Goal: Task Accomplishment & Management: Manage account settings

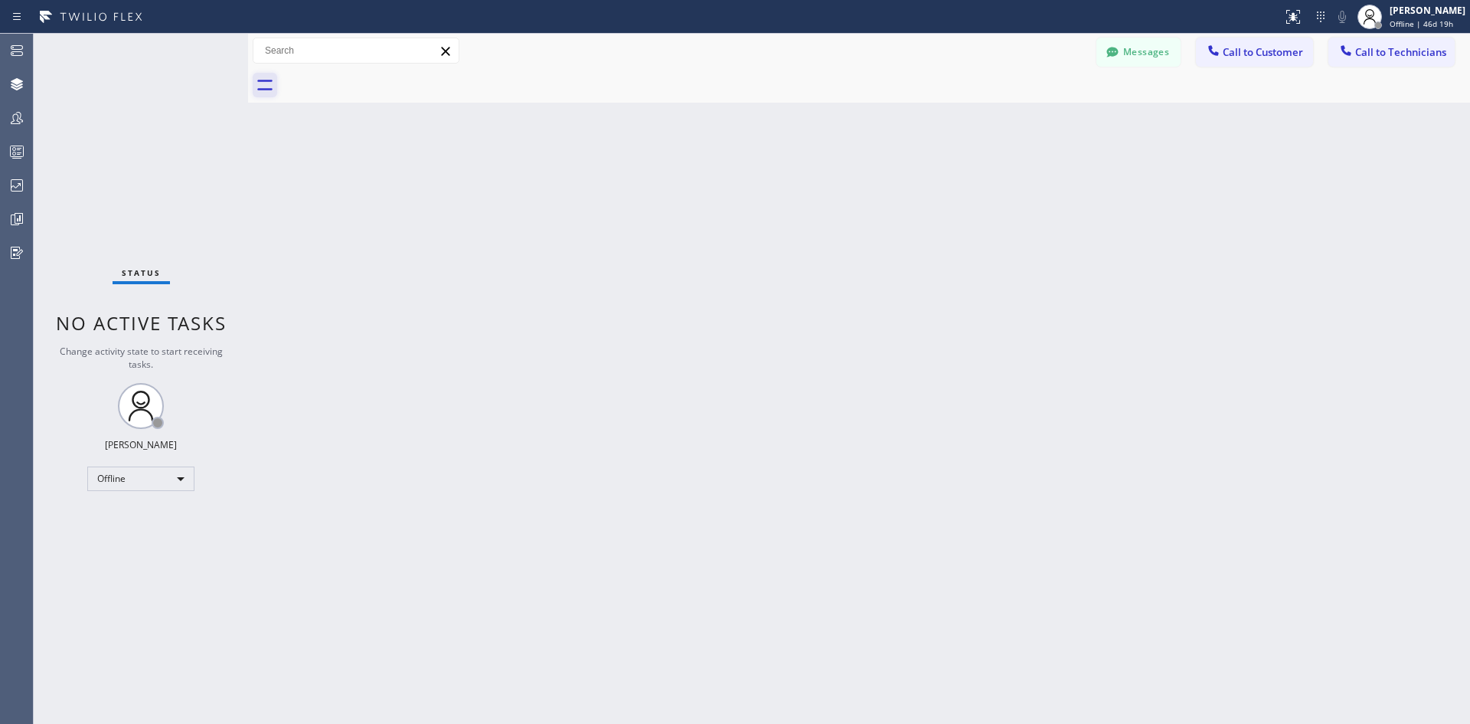
click at [270, 88] on icon at bounding box center [265, 85] width 25 height 25
click at [316, 37] on div "Messages Call to Customer Call to Technicians Outbound call Location Search loc…" at bounding box center [859, 51] width 1222 height 34
click at [336, 45] on input "text" at bounding box center [355, 50] width 205 height 25
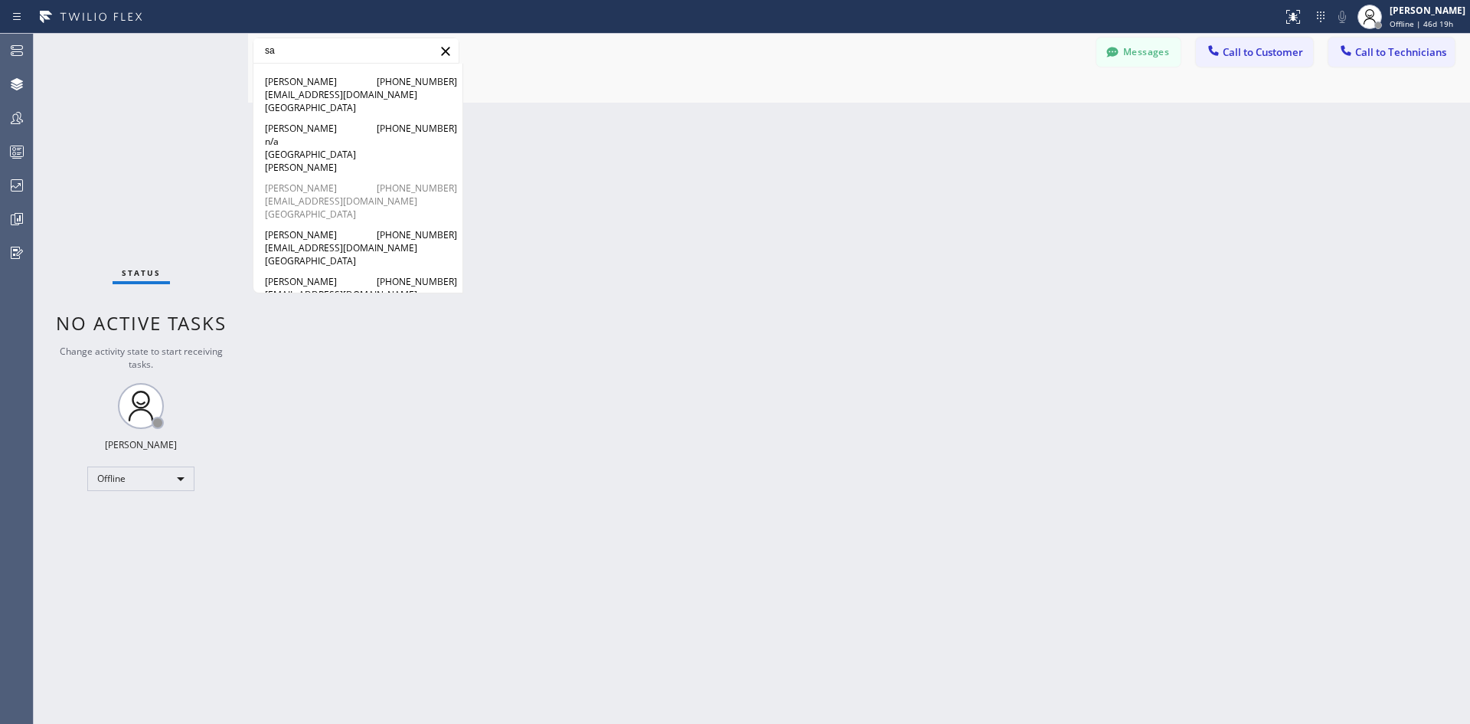
type input "sa"
click at [306, 195] on span "[EMAIL_ADDRESS][DOMAIN_NAME]" at bounding box center [358, 201] width 186 height 13
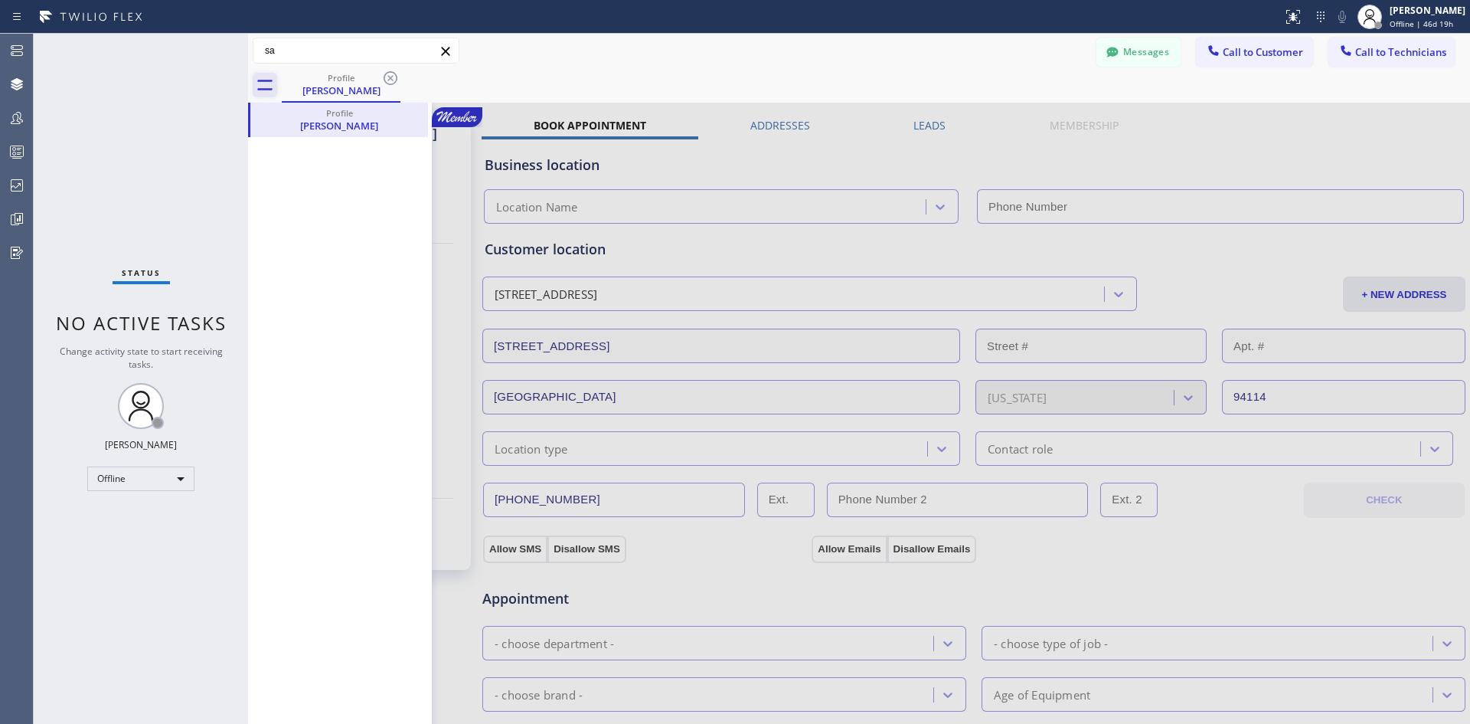
click at [263, 84] on icon at bounding box center [265, 85] width 25 height 25
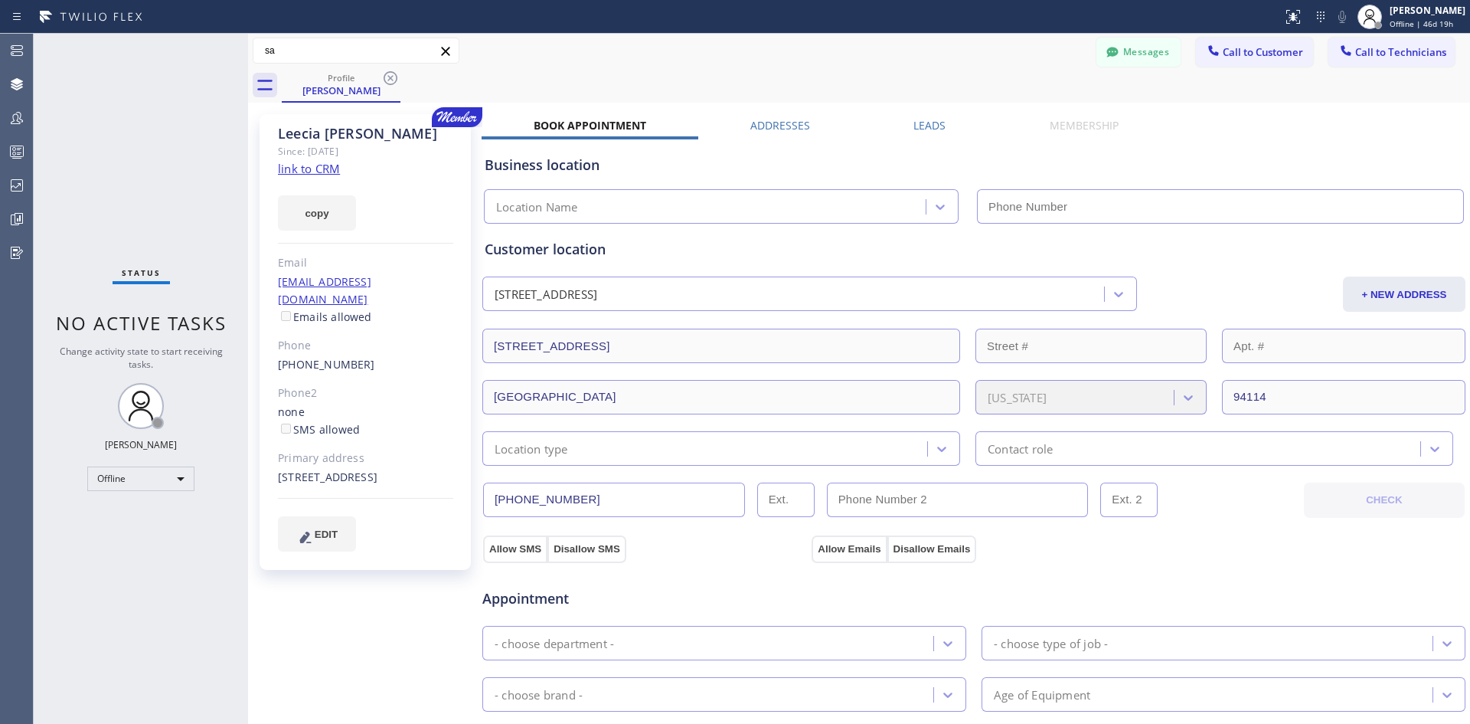
click at [791, 127] on label "Addresses" at bounding box center [780, 125] width 60 height 15
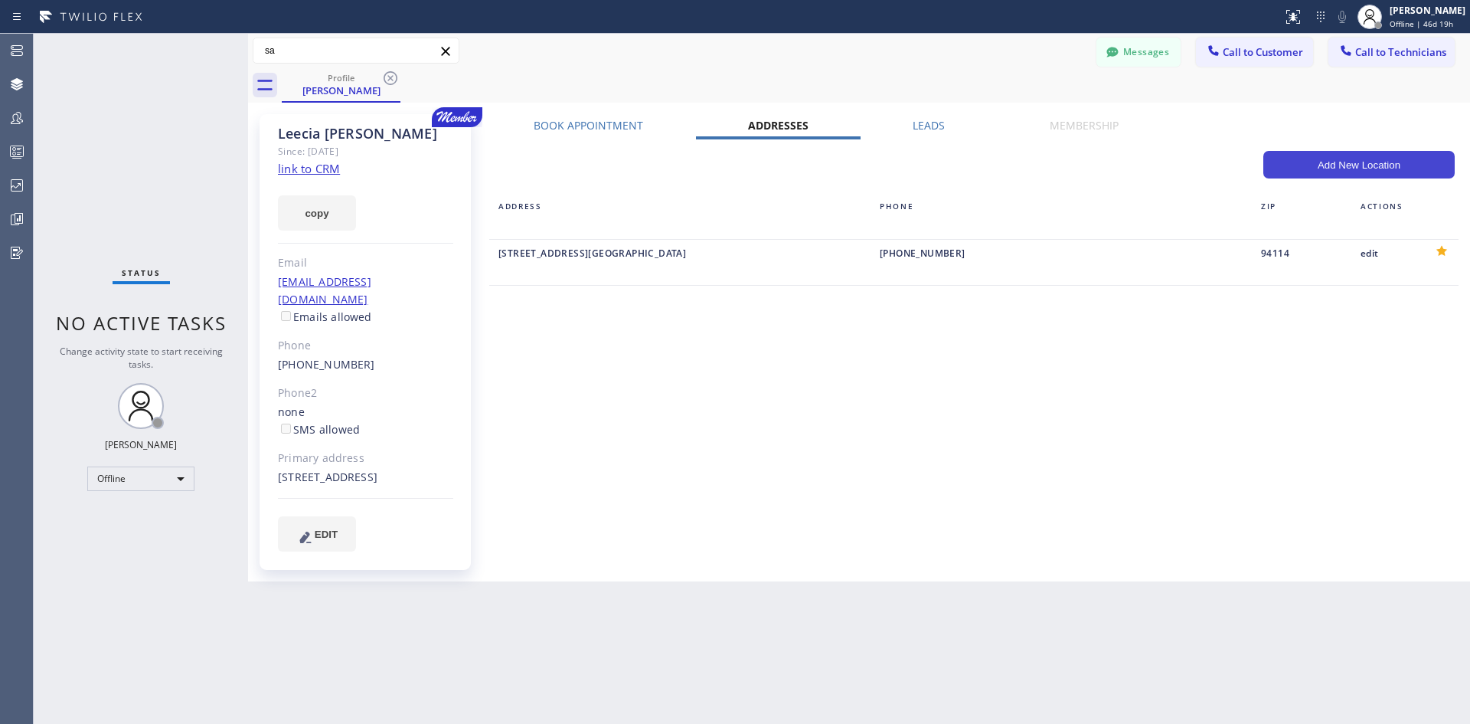
click at [1360, 163] on button "Add New Location" at bounding box center [1359, 165] width 191 height 28
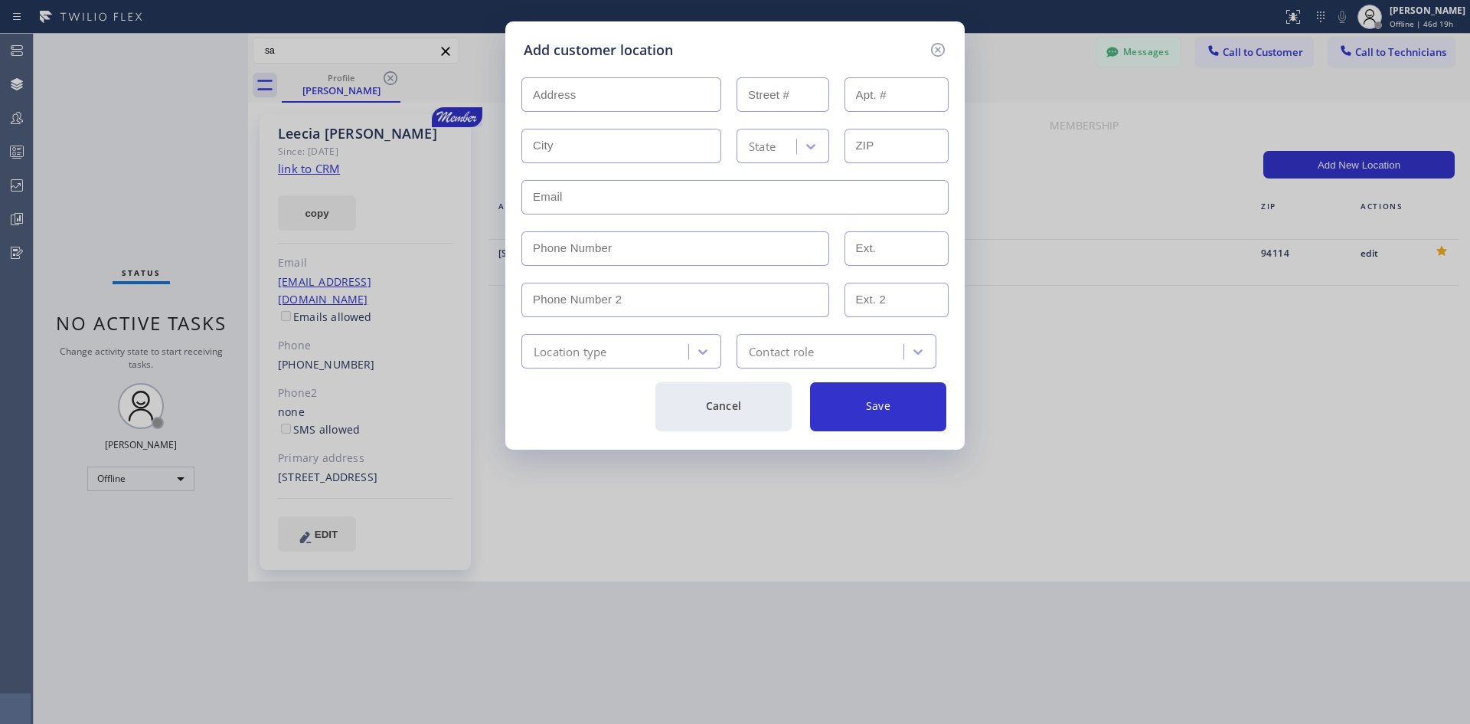
click at [1366, 255] on div "Add customer location State Location type Contact role Cancel Save" at bounding box center [735, 362] width 1470 height 724
click at [1367, 244] on div "Add customer location State Location type Contact role Cancel Save" at bounding box center [735, 362] width 1470 height 724
click at [727, 411] on button "Cancel" at bounding box center [724, 406] width 136 height 49
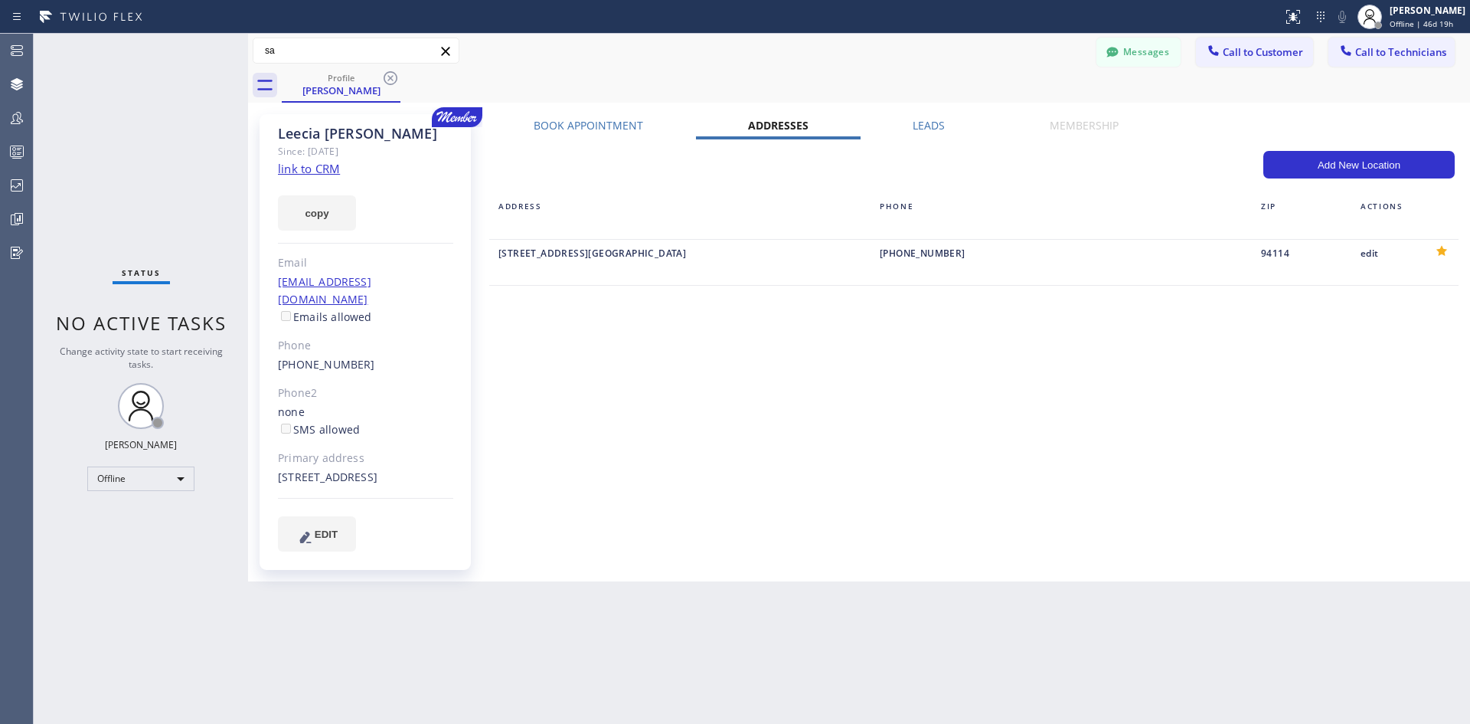
click at [1361, 263] on div "edit" at bounding box center [1386, 262] width 69 height 36
click at [1367, 260] on div "edit" at bounding box center [1386, 253] width 51 height 18
type input "[STREET_ADDRESS]"
type input "[GEOGRAPHIC_DATA]"
type input "94114"
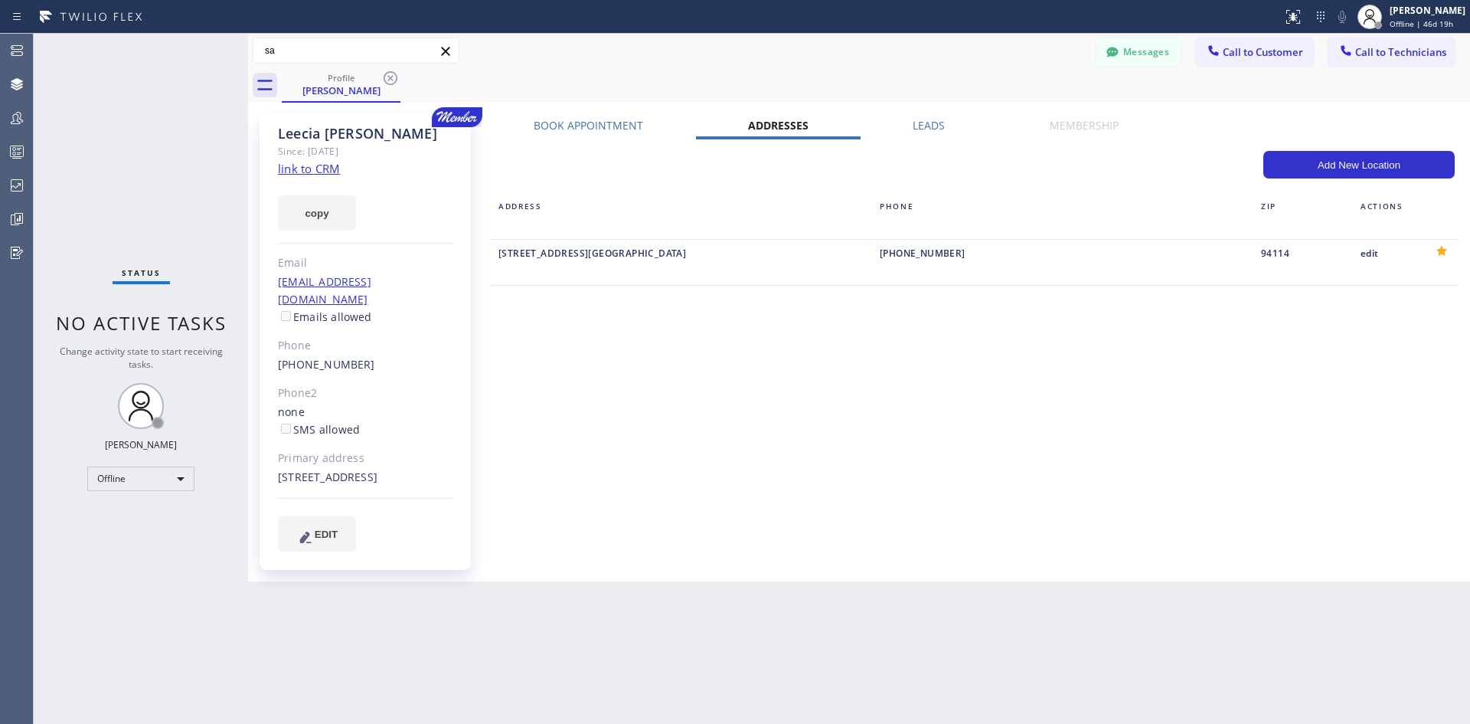
type input "[EMAIL_ADDRESS][DOMAIN_NAME]"
type input "[PHONE_NUMBER]"
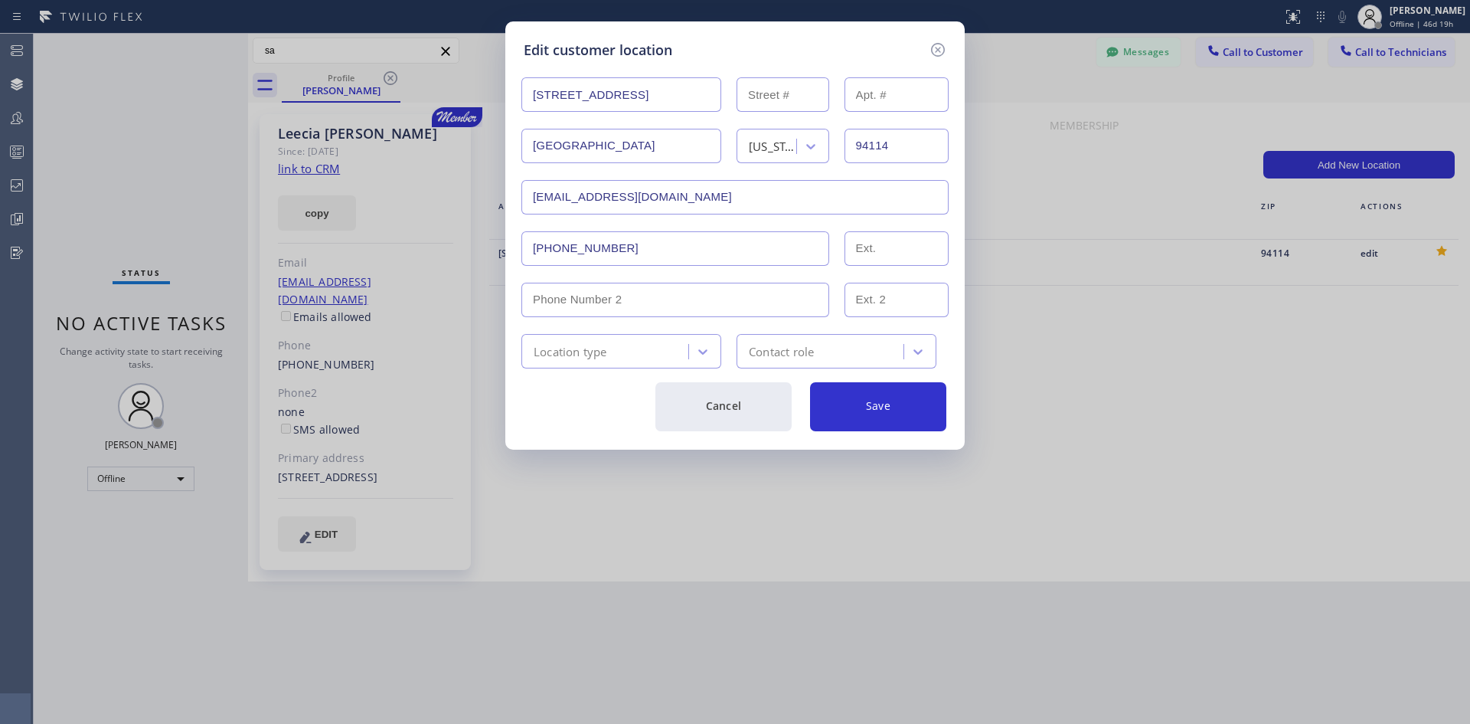
drag, startPoint x: 649, startPoint y: 102, endPoint x: 260, endPoint y: 93, distance: 388.3
click at [346, 72] on div "Edit customer location [STREET_ADDRESS][US_STATE] [EMAIL_ADDRESS][DOMAIN_NAME] …" at bounding box center [735, 362] width 1470 height 724
type input "[STREET_ADDRESS]"
type input "345"
type input "[US_STATE]"
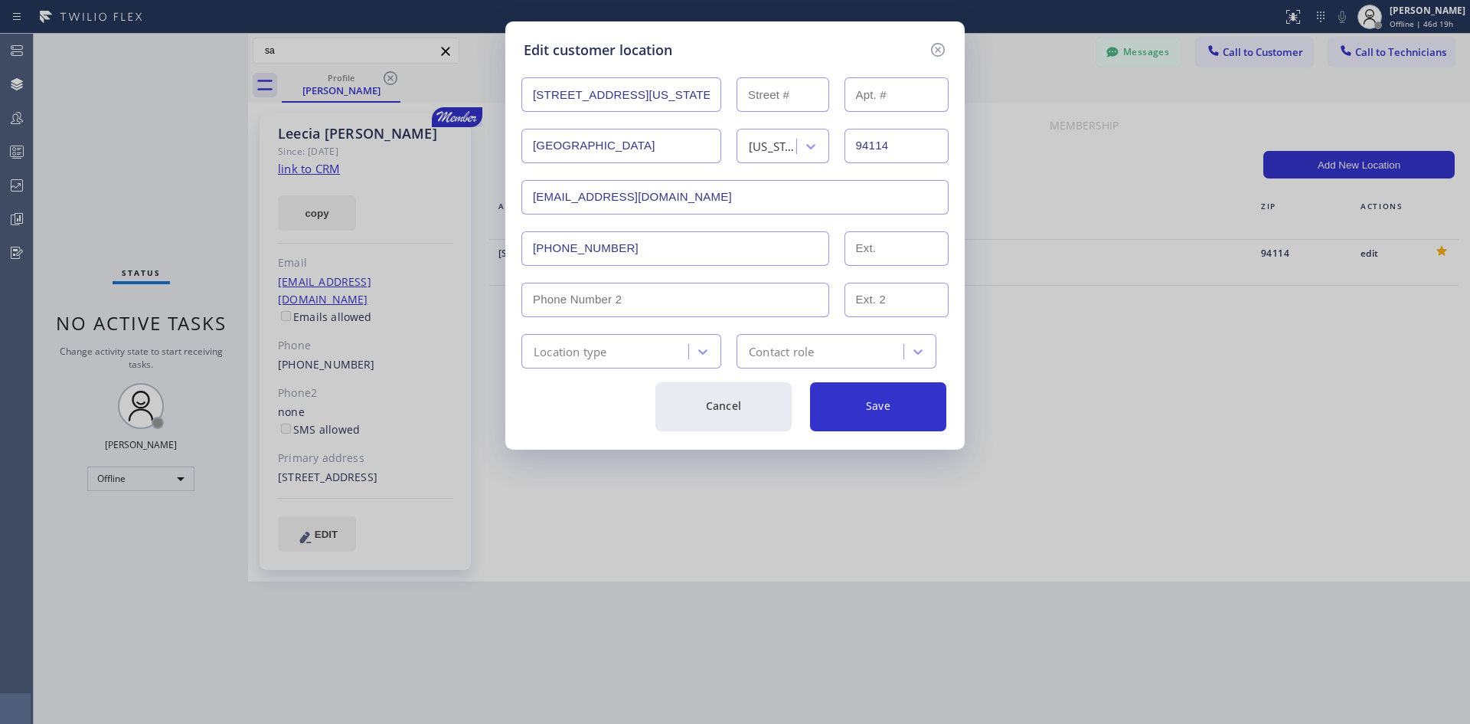
type input "10154"
click at [940, 54] on icon at bounding box center [938, 50] width 18 height 18
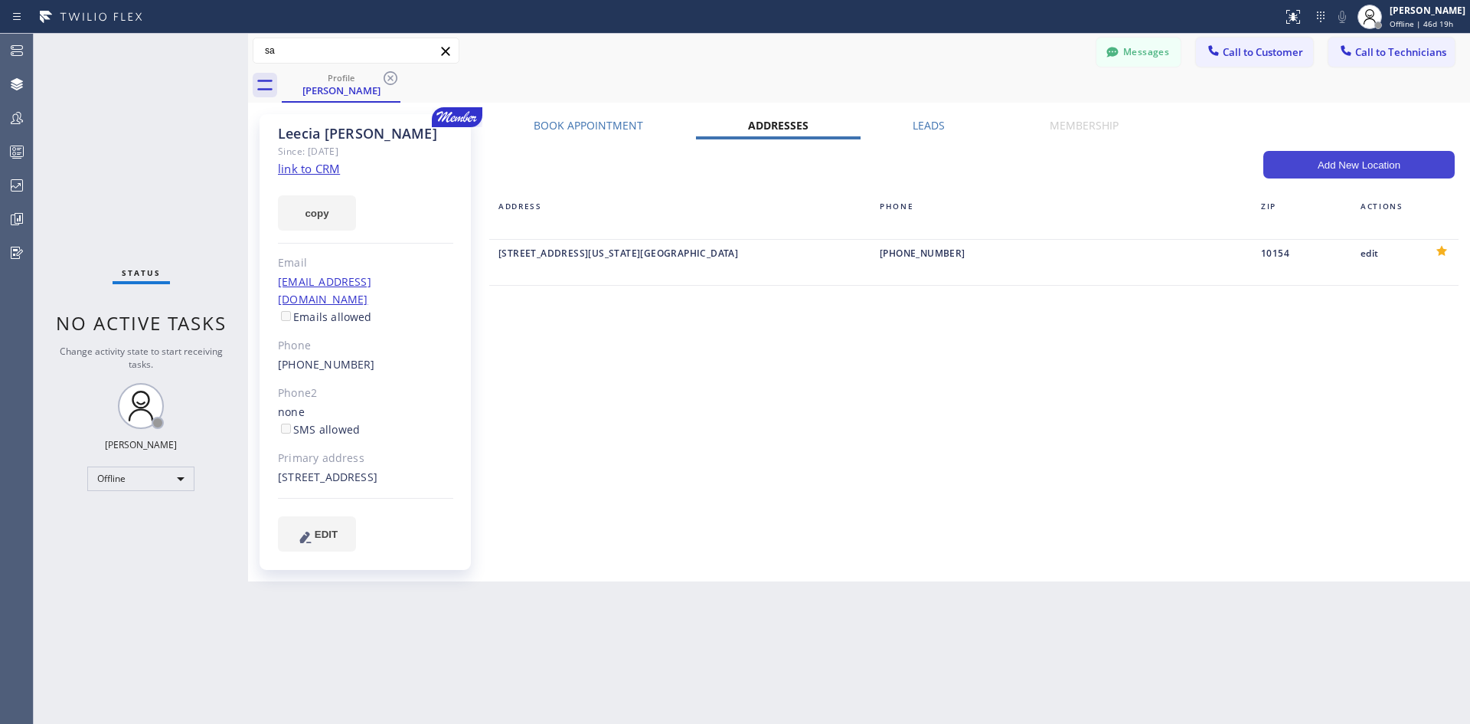
click at [1337, 159] on button "Add New Location" at bounding box center [1359, 165] width 191 height 28
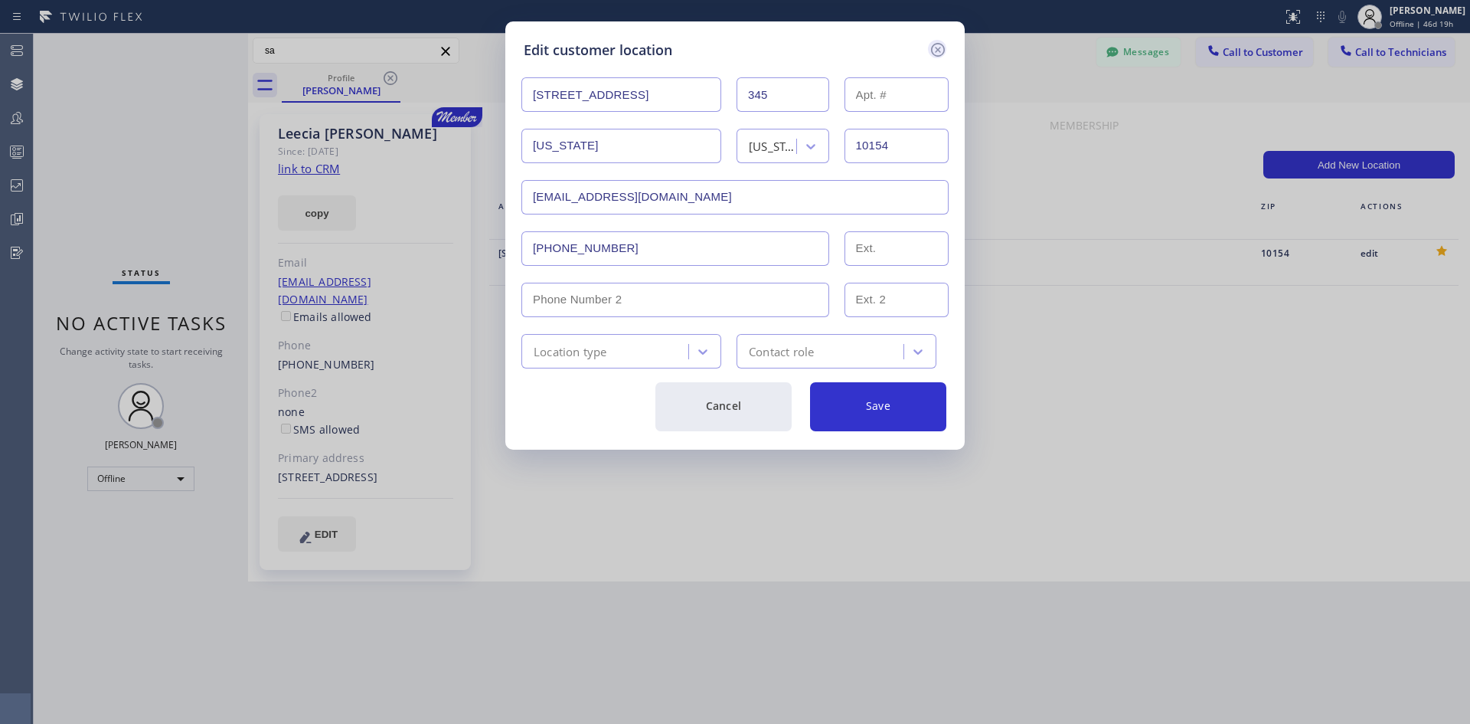
click at [943, 55] on icon at bounding box center [938, 50] width 18 height 18
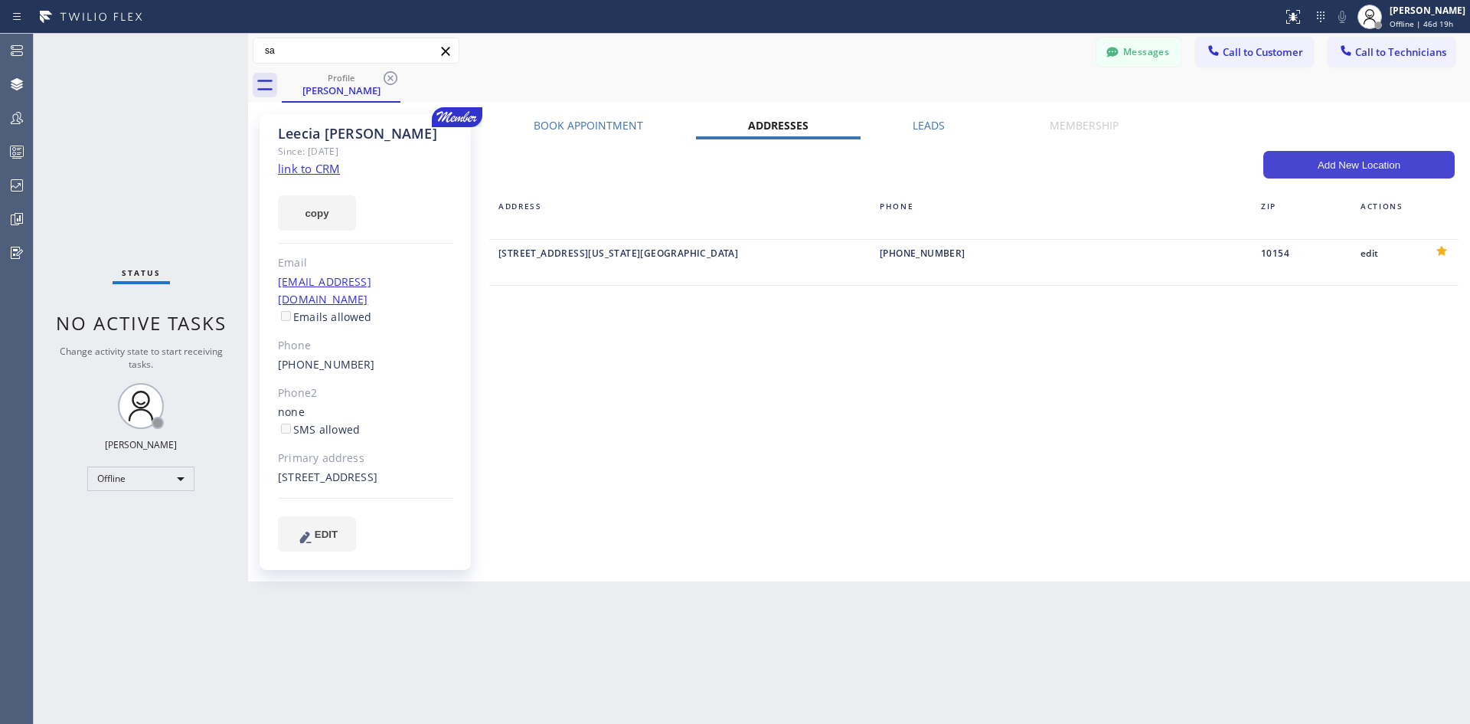
click at [1297, 165] on button "Add New Location" at bounding box center [1359, 165] width 191 height 28
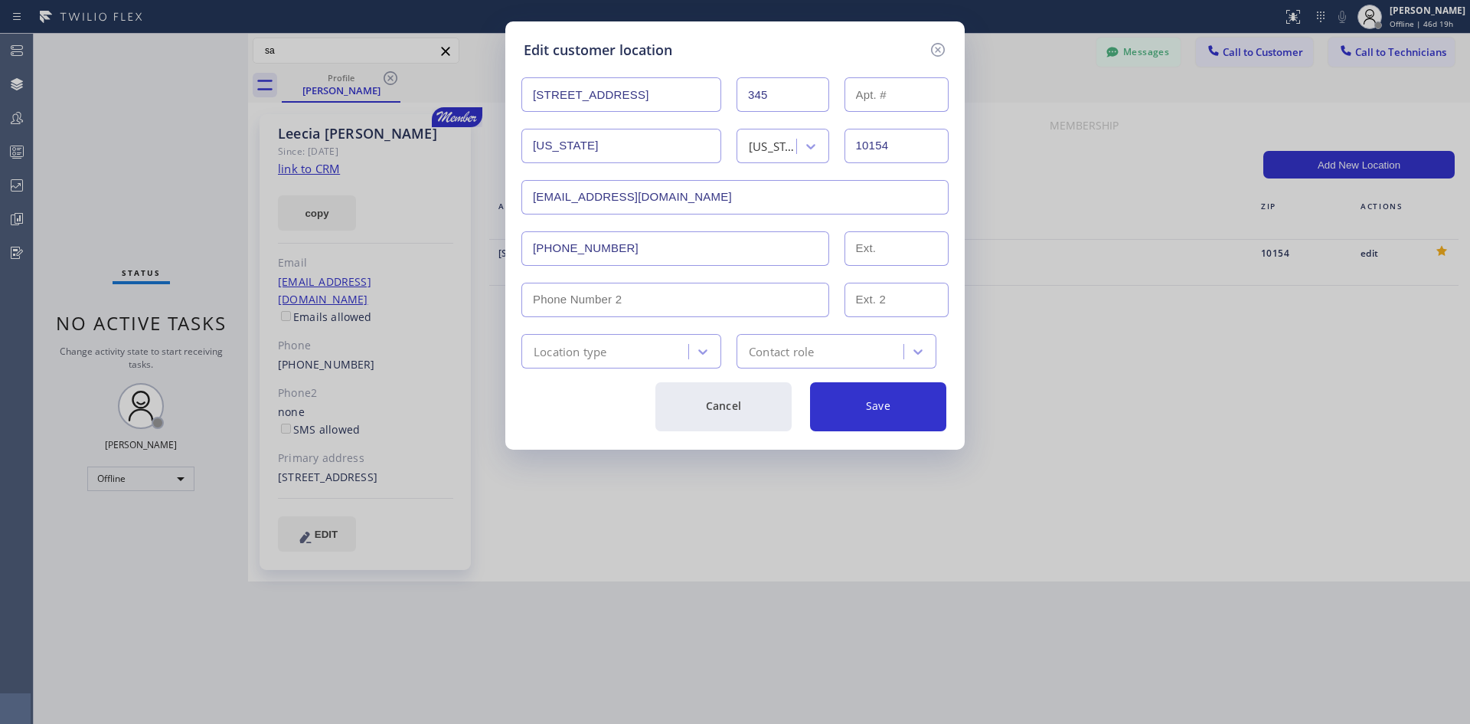
drag, startPoint x: 649, startPoint y: 101, endPoint x: 207, endPoint y: 132, distance: 443.7
click at [435, 97] on div "Edit customer location [STREET_ADDRESS][US_STATE][US_STATE] [EMAIL_ADDRESS][DOM…" at bounding box center [735, 362] width 1470 height 724
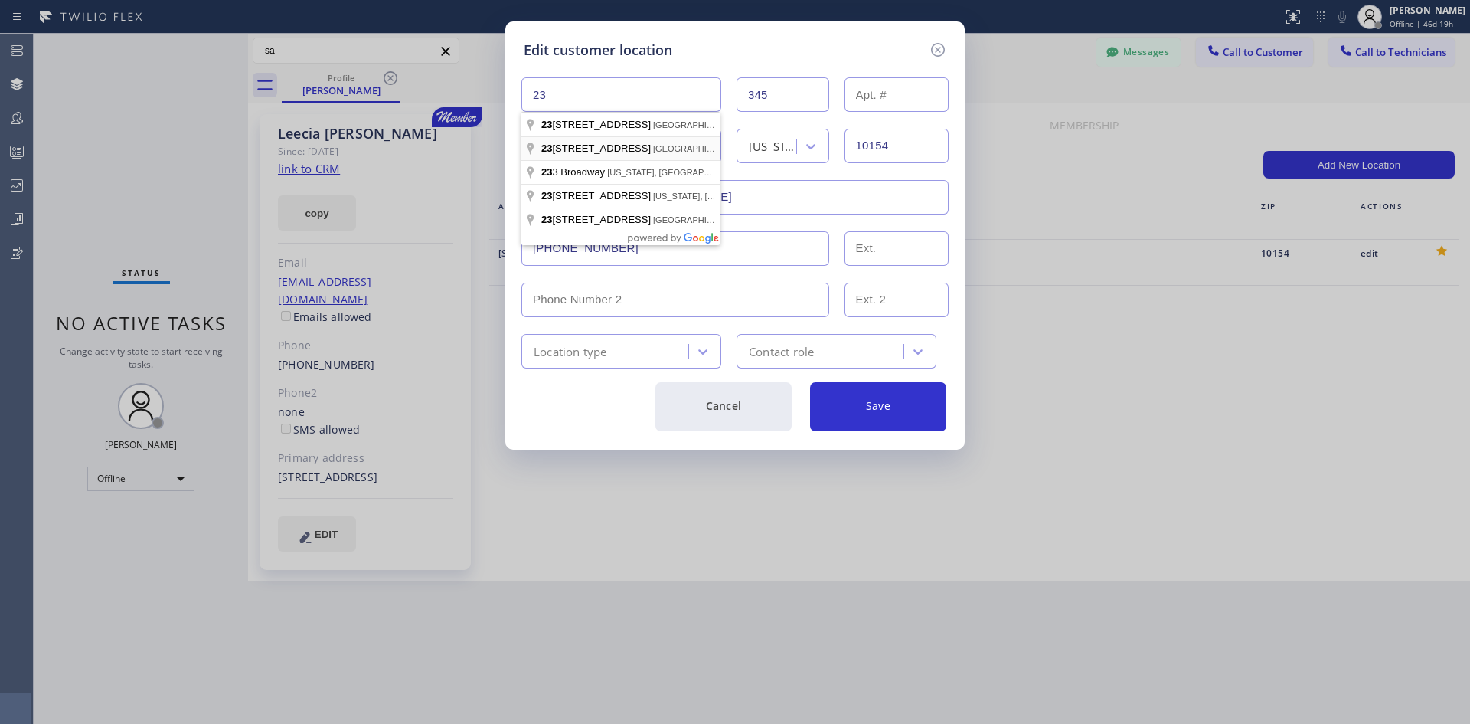
type input "[STREET_ADDRESS]"
type input "23700"
type input "Channahon"
type input "60410"
type input "[EMAIL_ADDRESS]"
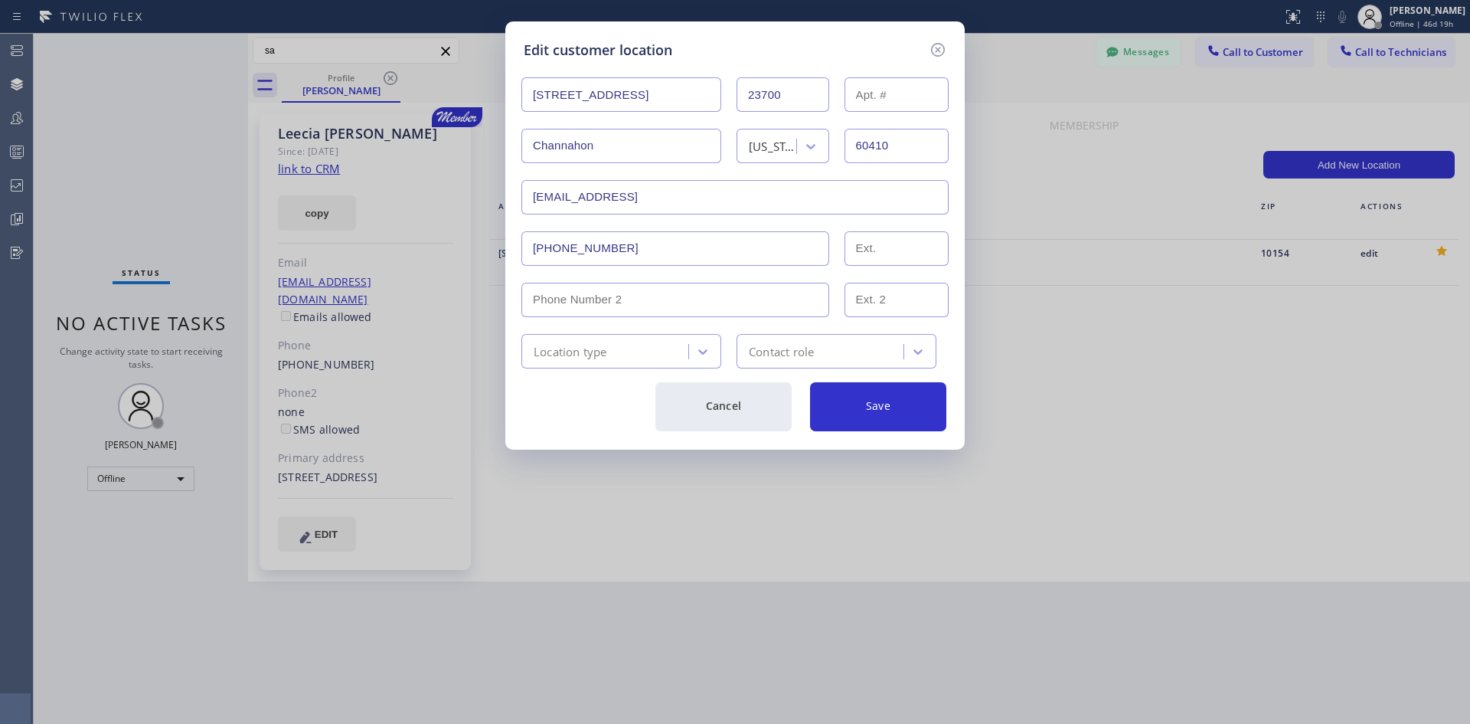
click at [838, 50] on div "Edit customer location" at bounding box center [735, 50] width 423 height 21
